Goal: Navigation & Orientation: Find specific page/section

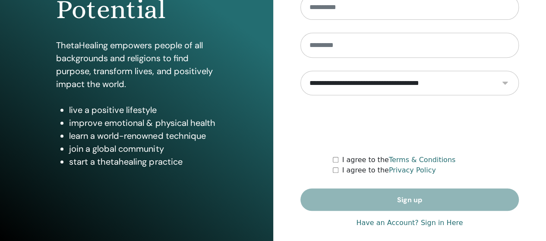
scroll to position [173, 0]
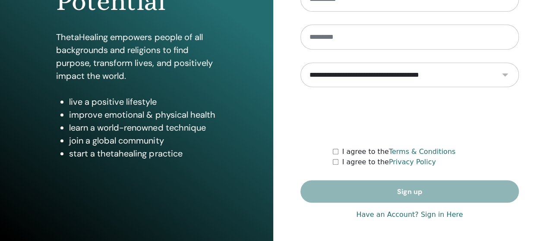
click at [429, 215] on link "Have an Account? Sign in Here" at bounding box center [409, 215] width 107 height 10
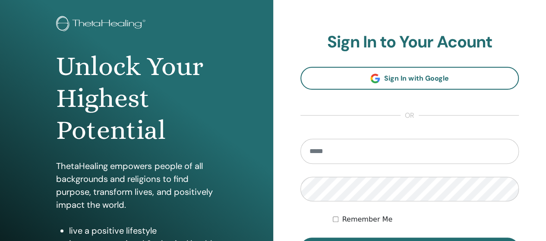
scroll to position [129, 0]
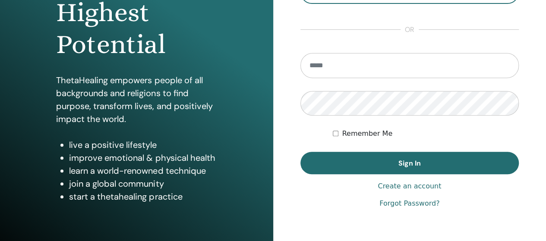
click at [410, 207] on link "Forgot Password?" at bounding box center [409, 204] width 60 height 10
click at [396, 66] on input "email" at bounding box center [409, 65] width 219 height 25
type input "**********"
click at [356, 135] on label "Remember Me" at bounding box center [367, 134] width 50 height 10
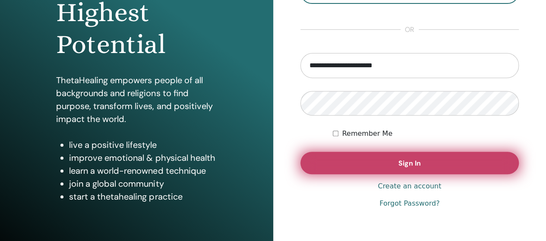
click at [408, 167] on span "Sign In" at bounding box center [409, 163] width 22 height 9
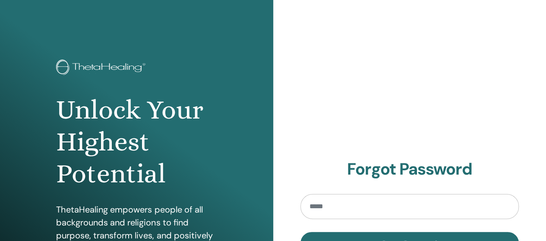
type input "**********"
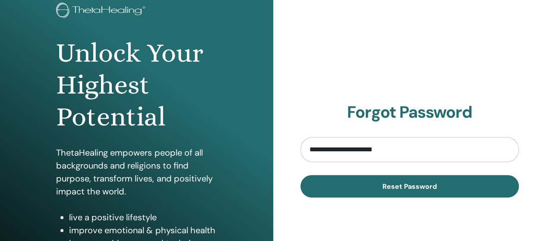
scroll to position [86, 0]
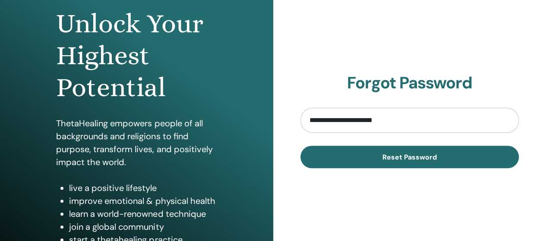
click at [408, 112] on input "**********" at bounding box center [409, 120] width 219 height 25
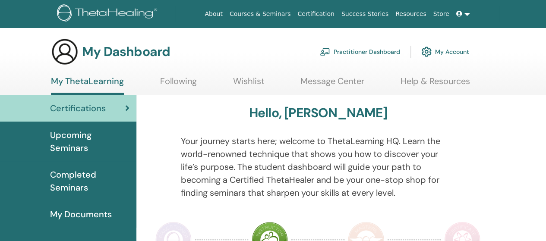
click at [80, 187] on span "Completed Seminars" at bounding box center [89, 181] width 79 height 26
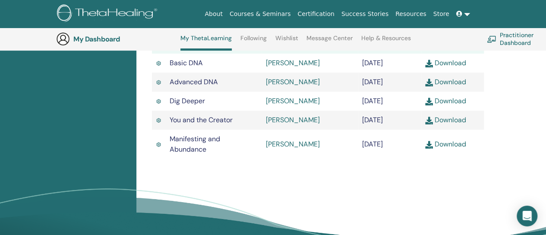
scroll to position [238, 0]
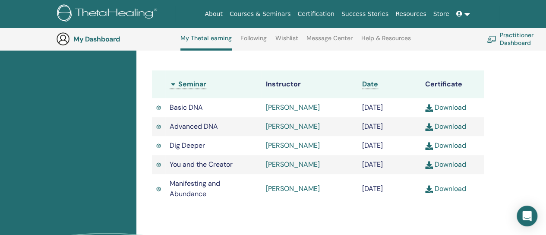
click at [455, 169] on link "Download" at bounding box center [445, 164] width 41 height 9
click at [446, 193] on link "Download" at bounding box center [445, 188] width 41 height 9
click at [455, 150] on link "Download" at bounding box center [445, 145] width 41 height 9
click at [457, 129] on link "Download" at bounding box center [445, 126] width 41 height 9
click at [456, 109] on link "Download" at bounding box center [445, 107] width 41 height 9
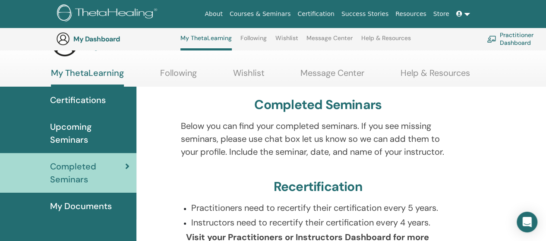
scroll to position [0, 0]
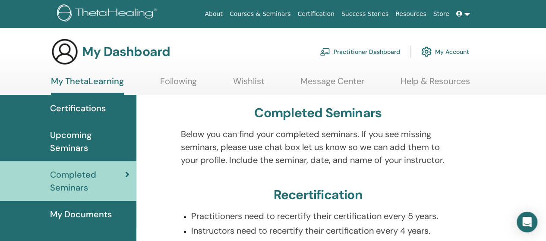
click at [93, 214] on span "My Documents" at bounding box center [81, 214] width 62 height 13
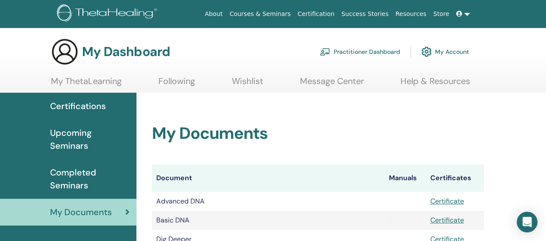
click at [86, 174] on span "Completed Seminars" at bounding box center [89, 179] width 79 height 26
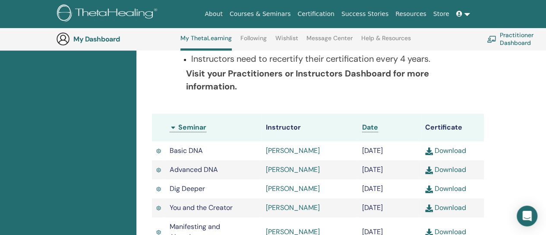
scroll to position [195, 0]
click at [158, 173] on img at bounding box center [158, 170] width 5 height 6
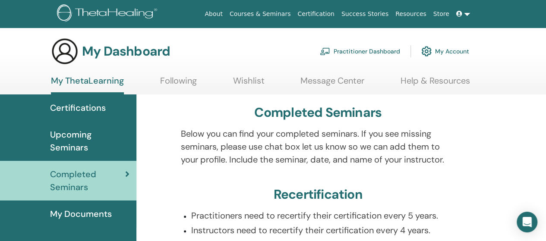
scroll to position [0, 0]
click at [98, 143] on span "Upcoming Seminars" at bounding box center [89, 142] width 79 height 26
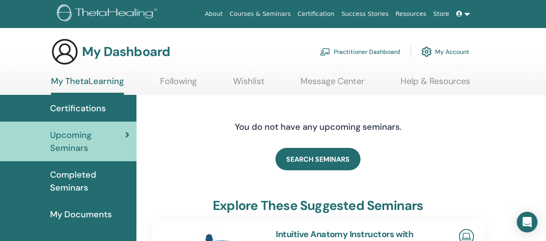
click at [426, 10] on link "Resources" at bounding box center [411, 14] width 38 height 16
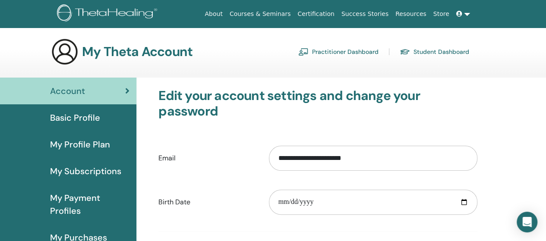
click at [78, 116] on span "Basic Profile" at bounding box center [75, 117] width 50 height 13
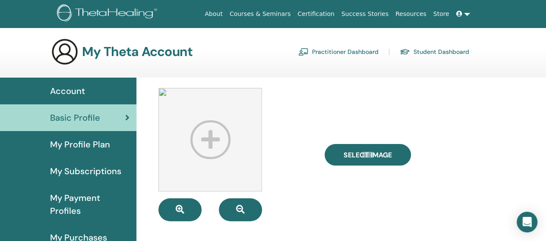
click at [88, 150] on span "My Profile Plan" at bounding box center [80, 144] width 60 height 13
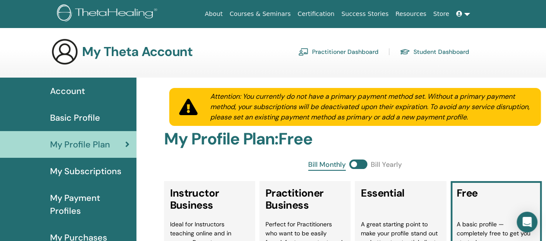
click at [363, 50] on link "Practitioner Dashboard" at bounding box center [338, 52] width 80 height 14
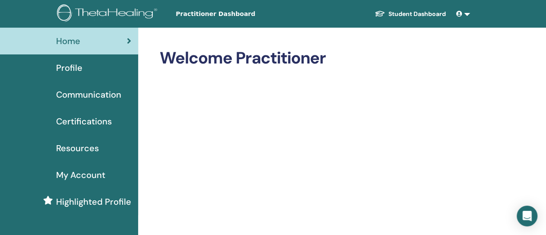
click at [88, 201] on span "Highlighted Profile" at bounding box center [93, 201] width 75 height 13
